Goal: Navigation & Orientation: Understand site structure

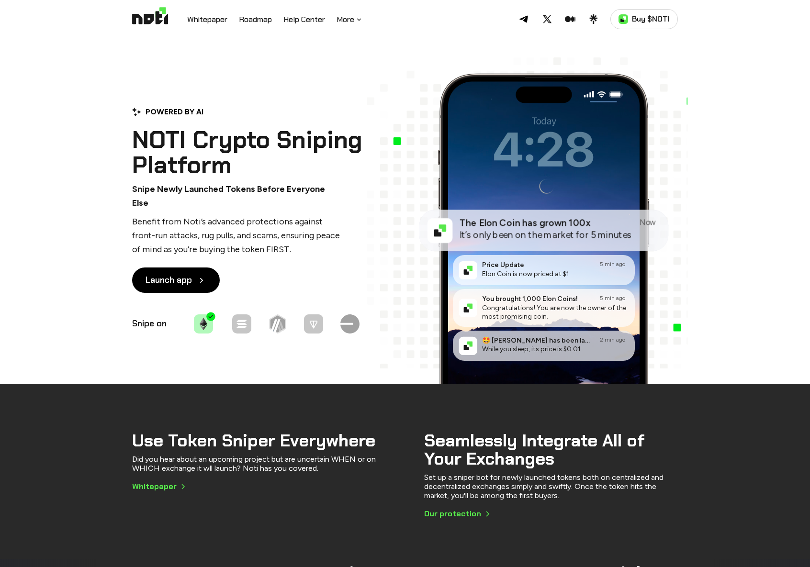
click at [333, 215] on p "Benefit from Noti’s advanced protections against front-run attacks, rug pulls, …" at bounding box center [237, 235] width 211 height 41
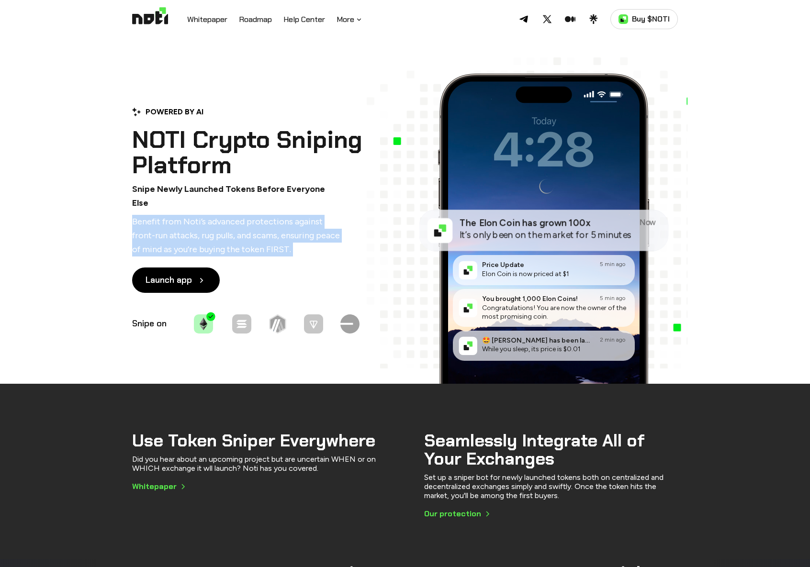
drag, startPoint x: 0, startPoint y: 0, endPoint x: 333, endPoint y: 210, distance: 393.5
click at [333, 215] on p "Benefit from Noti’s advanced protections against front-run attacks, rug pulls, …" at bounding box center [237, 235] width 211 height 41
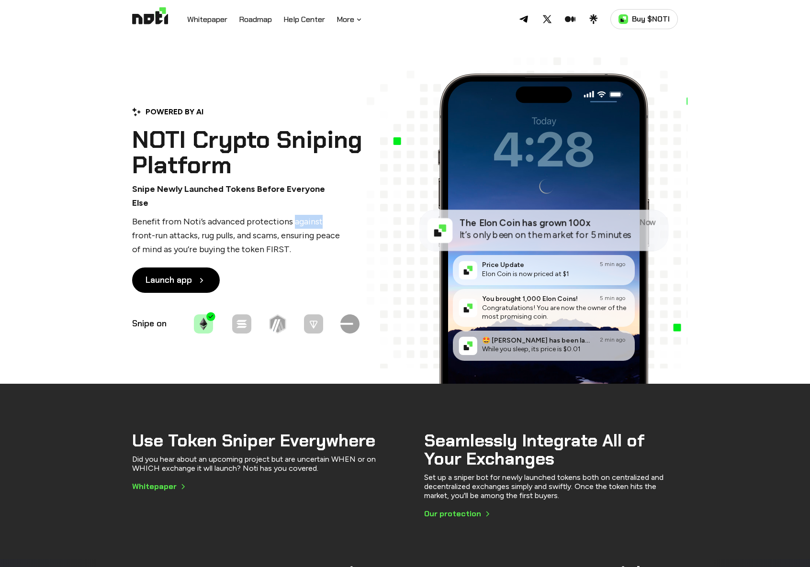
click at [333, 215] on p "Benefit from Noti’s advanced protections against front-run attacks, rug pulls, …" at bounding box center [237, 235] width 211 height 41
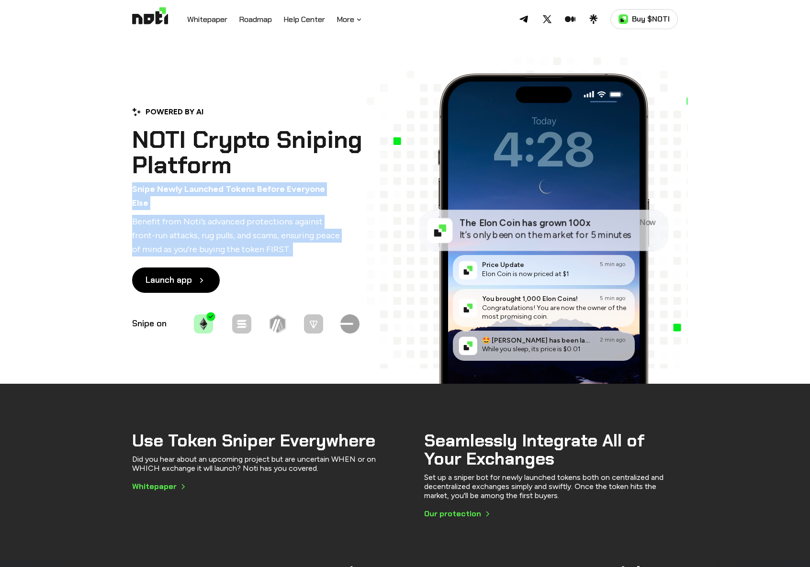
drag, startPoint x: 333, startPoint y: 210, endPoint x: 330, endPoint y: 192, distance: 17.9
click at [330, 192] on div "POWERED BY AI NOTI Crypto Sniping Platform Snipe Newly Launched Tokens Before E…" at bounding box center [254, 221] width 244 height 230
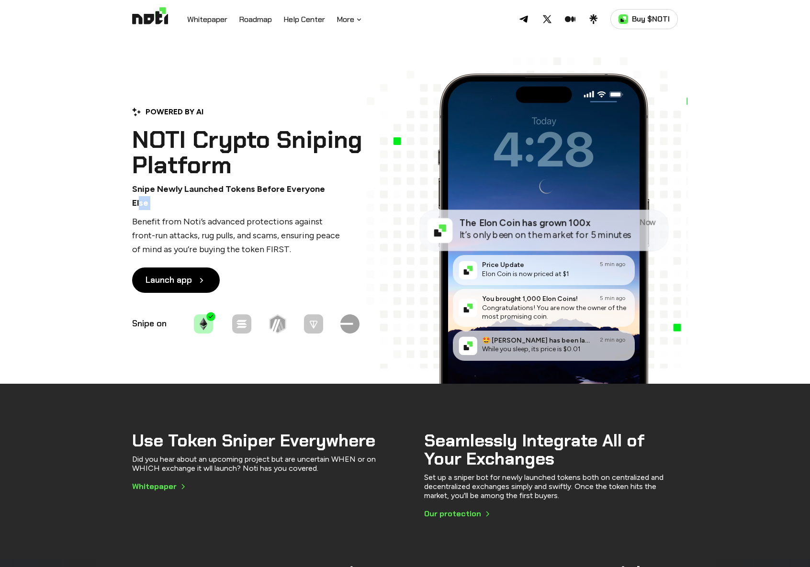
click at [330, 192] on p "Snipe Newly Launched Tokens Before Everyone Else" at bounding box center [237, 196] width 211 height 28
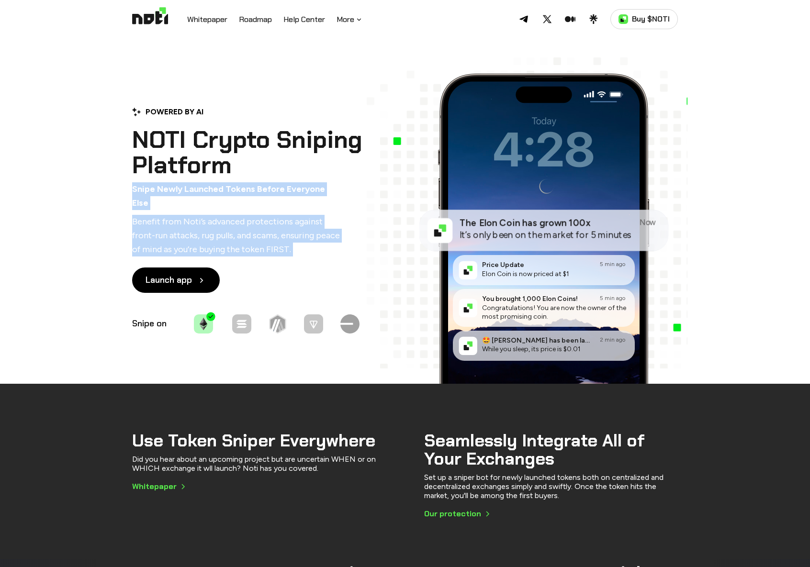
drag, startPoint x: 330, startPoint y: 192, endPoint x: 328, endPoint y: 234, distance: 41.7
click at [328, 234] on div "POWERED BY AI NOTI Crypto Sniping Platform Snipe Newly Launched Tokens Before E…" at bounding box center [254, 221] width 244 height 230
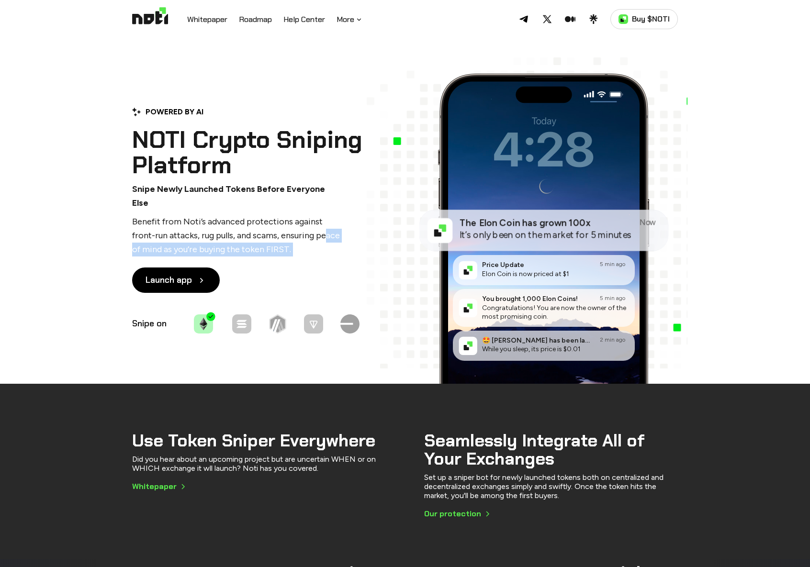
click at [328, 234] on p "Benefit from Noti’s advanced protections against front-run attacks, rug pulls, …" at bounding box center [237, 235] width 211 height 41
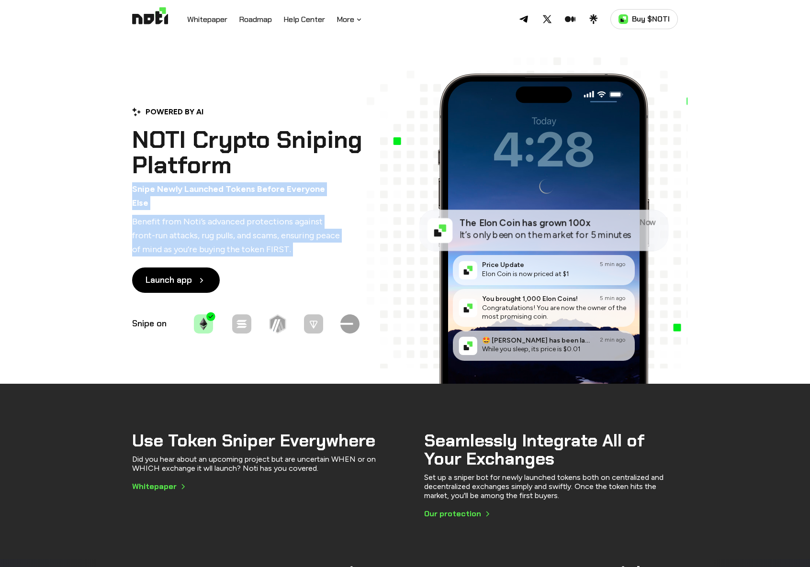
drag, startPoint x: 328, startPoint y: 234, endPoint x: 325, endPoint y: 195, distance: 38.5
click at [325, 199] on div "POWERED BY AI NOTI Crypto Sniping Platform Snipe Newly Launched Tokens Before E…" at bounding box center [254, 221] width 244 height 230
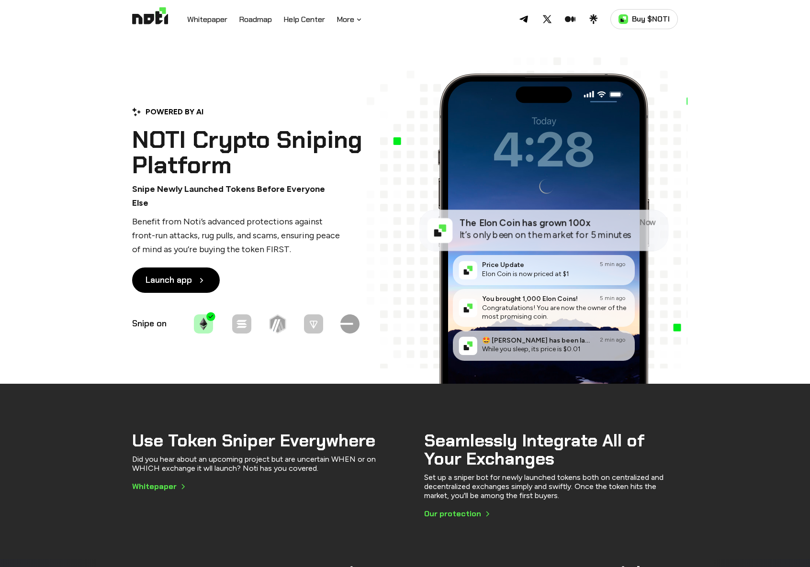
click at [325, 193] on p "Snipe Newly Launched Tokens Before Everyone Else" at bounding box center [237, 196] width 211 height 28
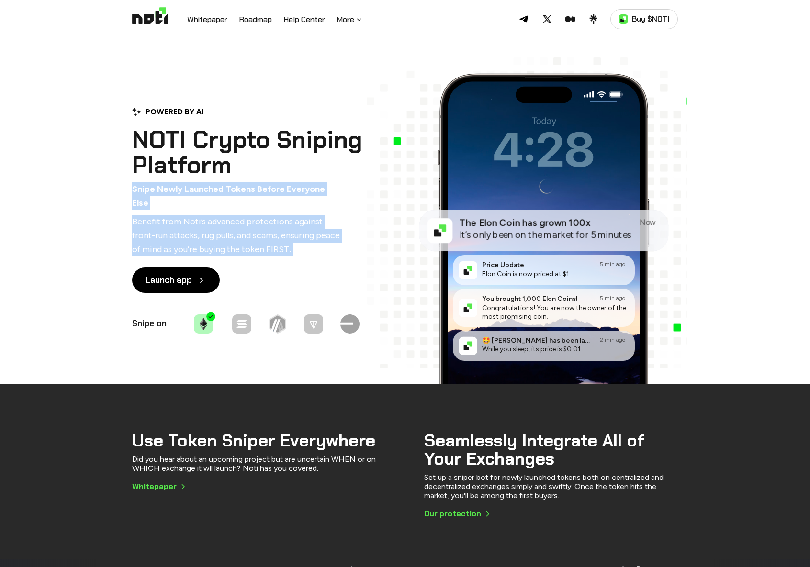
drag, startPoint x: 325, startPoint y: 193, endPoint x: 329, endPoint y: 215, distance: 22.1
click at [329, 215] on div "POWERED BY AI NOTI Crypto Sniping Platform Snipe Newly Launched Tokens Before E…" at bounding box center [254, 221] width 244 height 230
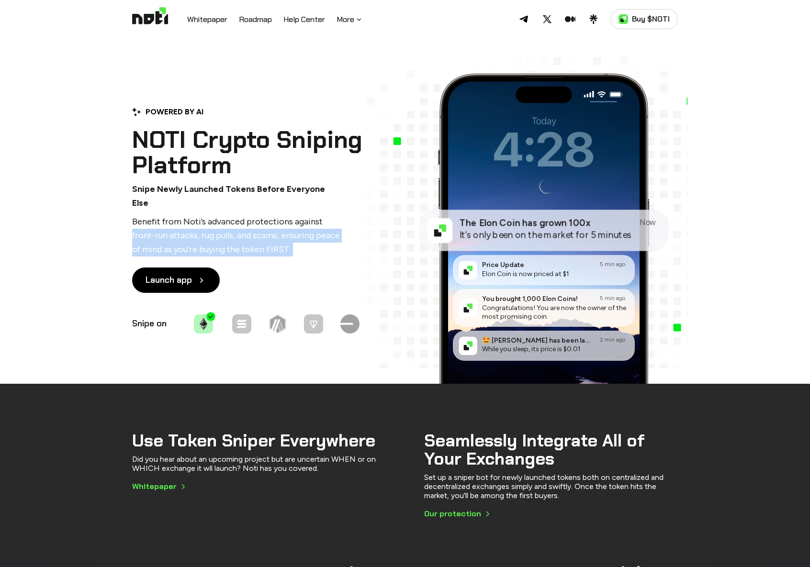
click at [330, 215] on p "Benefit from Noti’s advanced protections against front-run attacks, rug pulls, …" at bounding box center [237, 235] width 211 height 41
click at [347, 20] on button "More" at bounding box center [350, 19] width 26 height 11
